Goal: Task Accomplishment & Management: Manage account settings

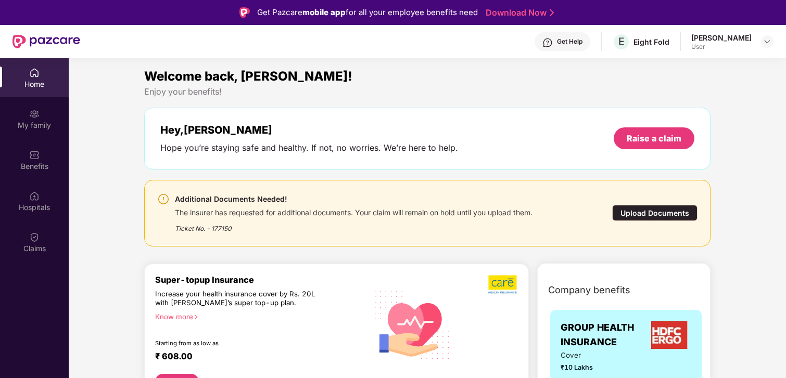
click at [40, 240] on div "Claims" at bounding box center [34, 242] width 69 height 39
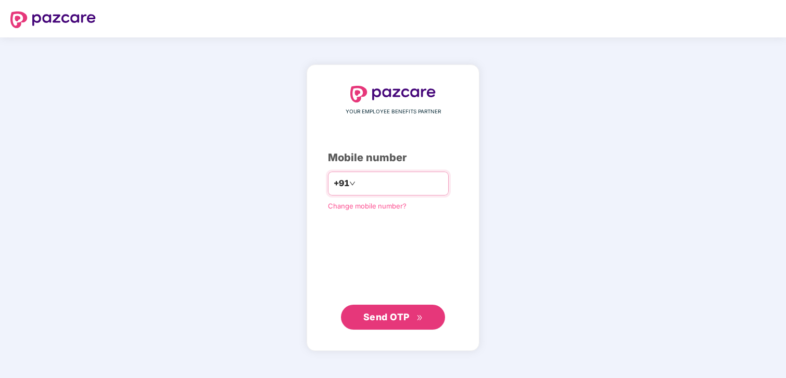
click at [394, 182] on input "number" at bounding box center [399, 183] width 85 height 17
type input "**********"
click at [372, 324] on button "Send OTP" at bounding box center [393, 316] width 104 height 25
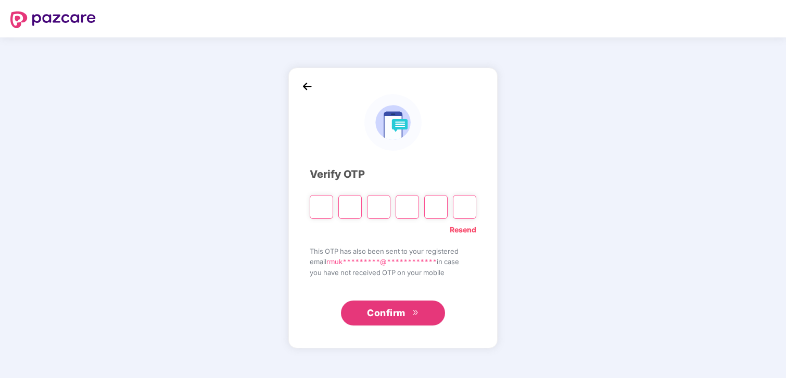
type input "*"
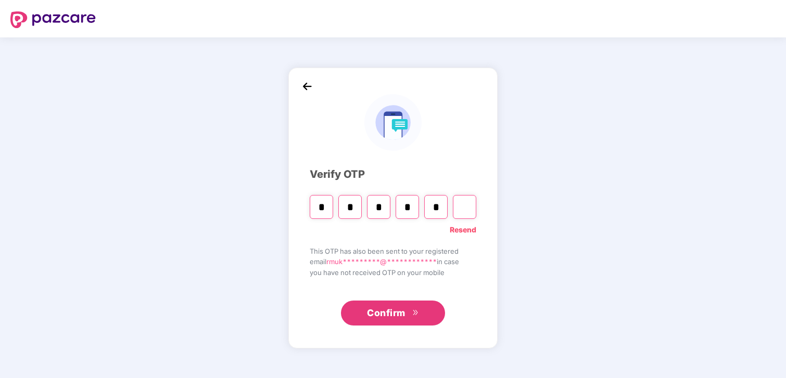
type input "*"
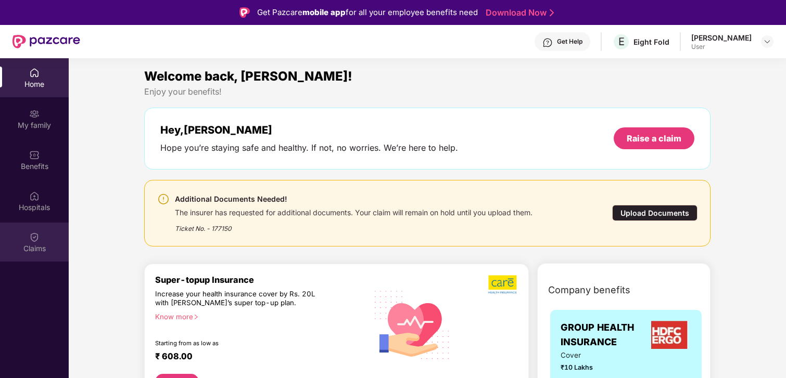
click at [27, 240] on div "Claims" at bounding box center [34, 242] width 69 height 39
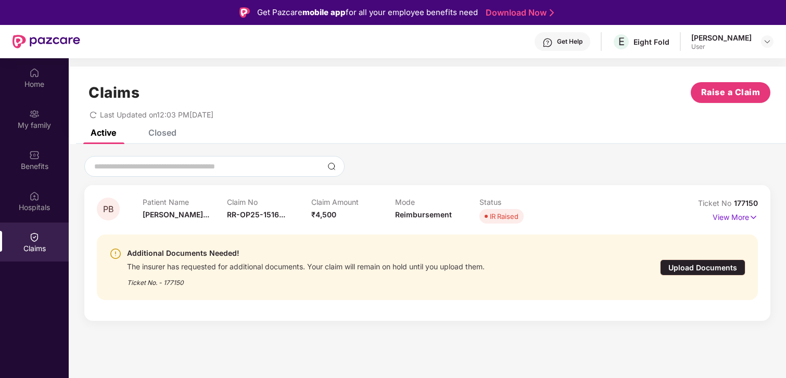
click at [117, 254] on img at bounding box center [115, 254] width 12 height 12
click at [709, 266] on div "Upload Documents" at bounding box center [702, 268] width 85 height 16
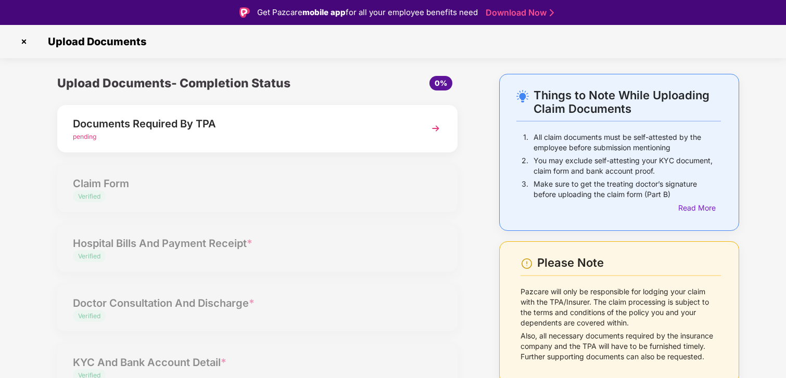
click at [432, 127] on img at bounding box center [435, 128] width 19 height 19
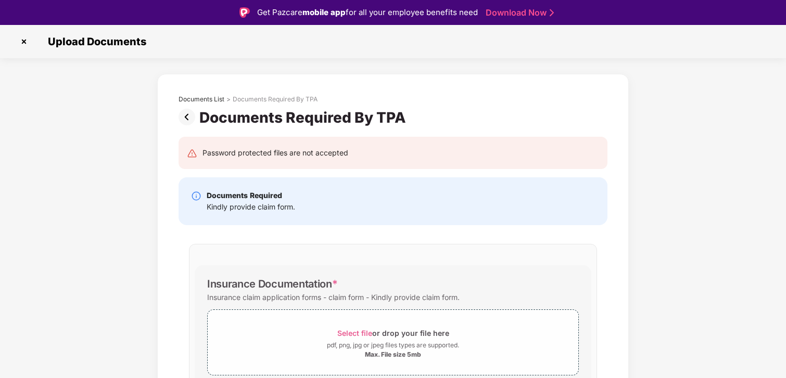
click at [186, 117] on img at bounding box center [188, 117] width 21 height 17
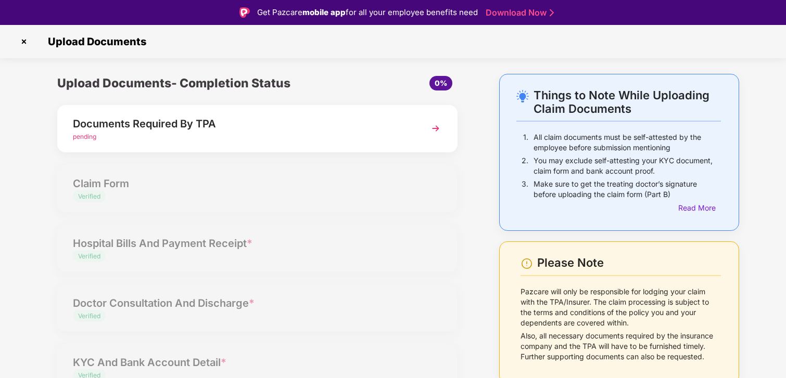
click at [22, 41] on img at bounding box center [24, 41] width 17 height 17
click at [22, 43] on img at bounding box center [24, 41] width 17 height 17
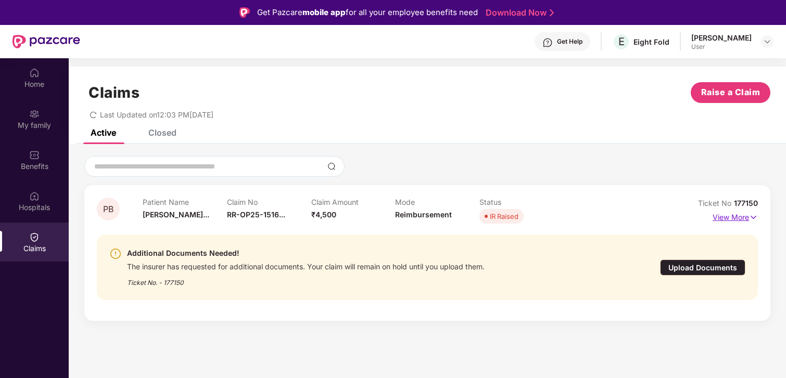
click at [738, 217] on p "View More" at bounding box center [734, 216] width 45 height 14
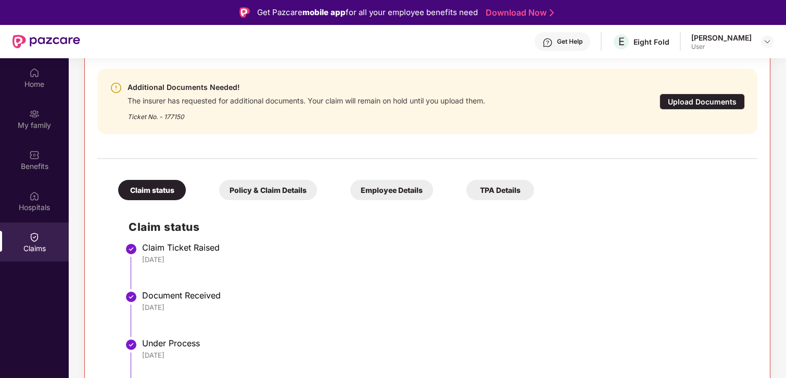
scroll to position [10, 0]
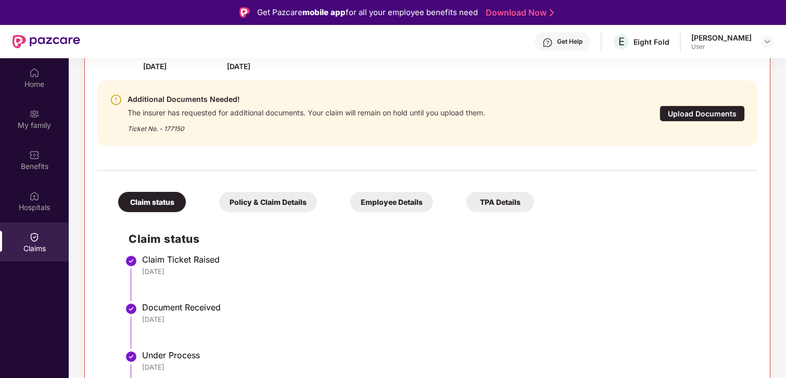
click at [512, 199] on div "TPA Details" at bounding box center [500, 202] width 68 height 20
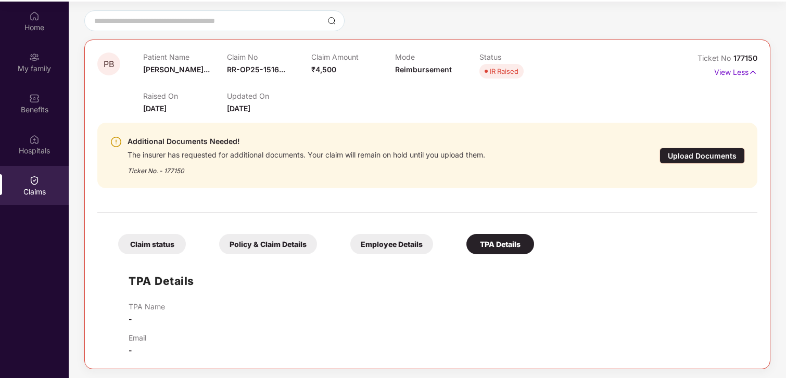
scroll to position [58, 0]
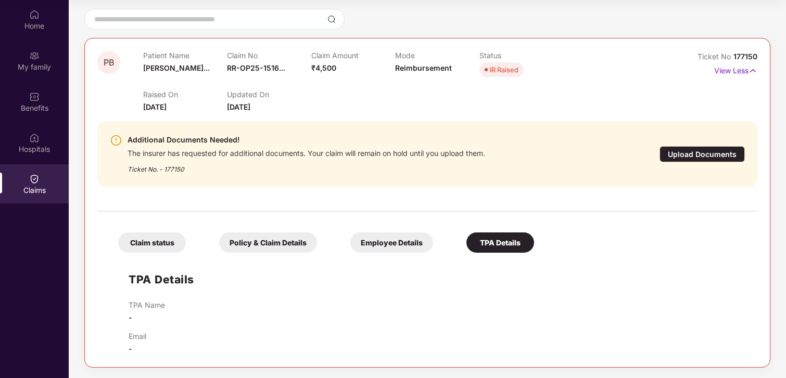
click at [152, 304] on p "TPA Name" at bounding box center [147, 305] width 36 height 9
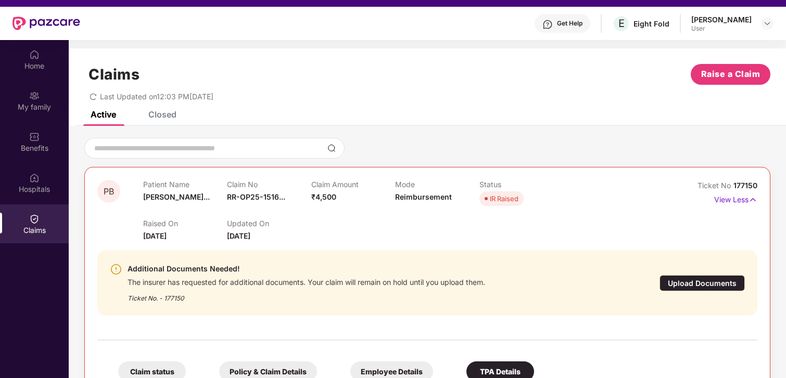
scroll to position [16, 0]
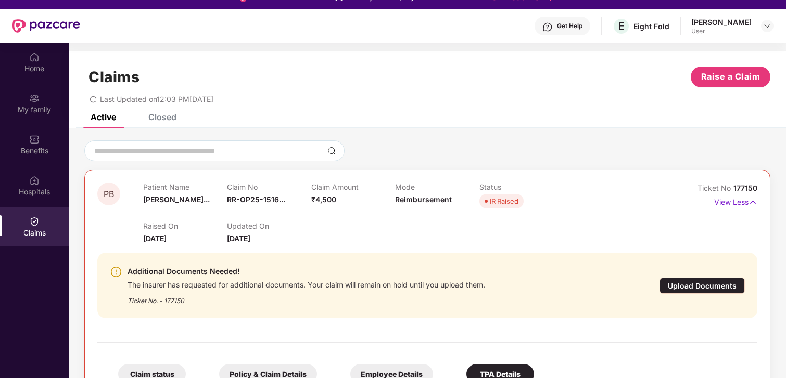
click at [705, 285] on div "Upload Documents" at bounding box center [701, 286] width 85 height 16
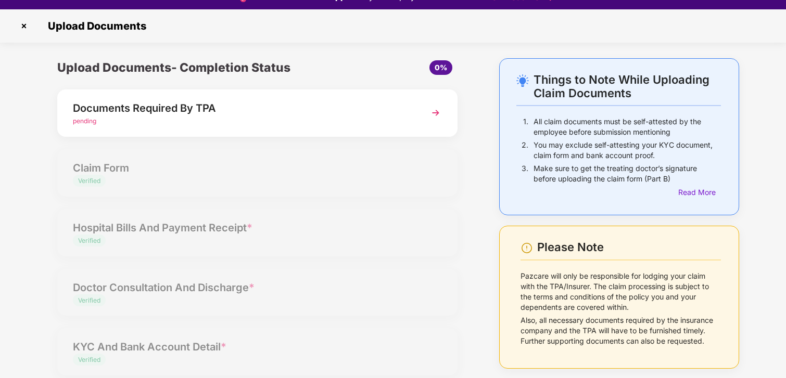
click at [401, 118] on div "pending" at bounding box center [242, 122] width 338 height 10
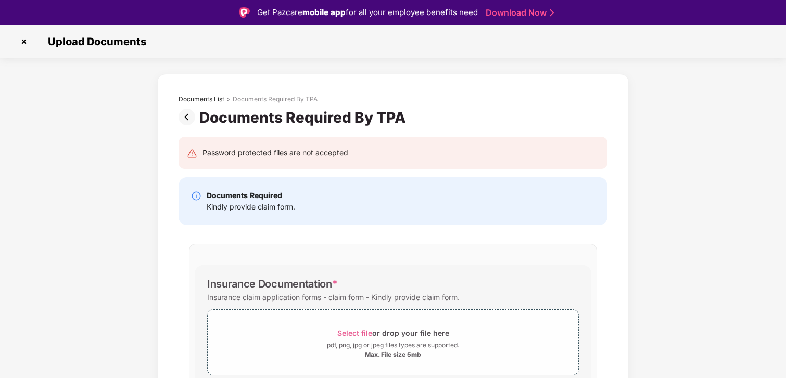
scroll to position [70, 0]
